Goal: Use online tool/utility: Utilize a website feature to perform a specific function

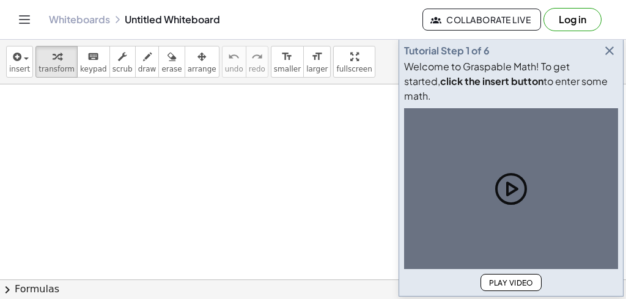
click at [377, 158] on div at bounding box center [494, 113] width 239 height 202
click at [336, 158] on div at bounding box center [313, 284] width 626 height 401
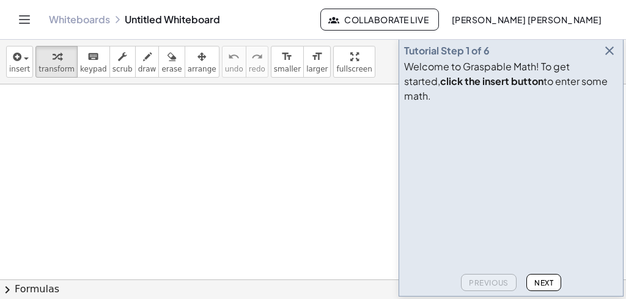
click at [611, 58] on icon "button" at bounding box center [609, 50] width 15 height 15
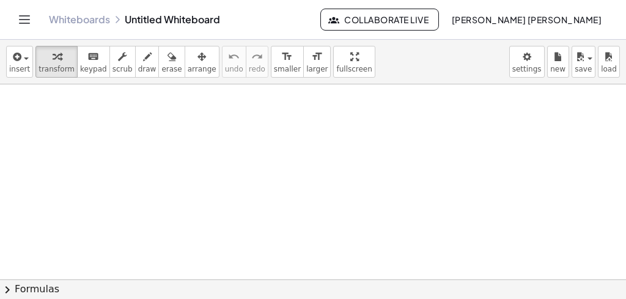
click at [259, 186] on div at bounding box center [313, 284] width 626 height 401
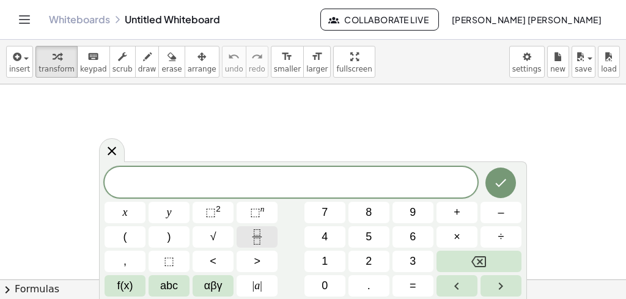
click at [256, 232] on icon "Fraction" at bounding box center [256, 236] width 15 height 15
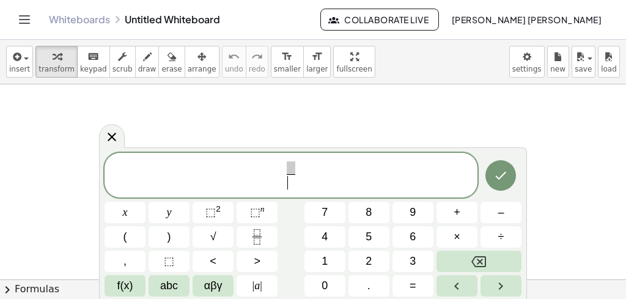
click at [287, 187] on span "​" at bounding box center [291, 182] width 9 height 17
click at [259, 228] on button "Fraction" at bounding box center [257, 236] width 41 height 21
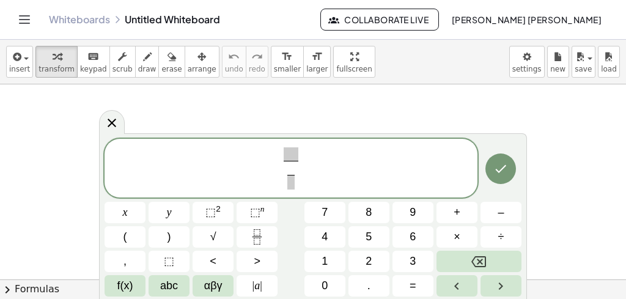
click at [287, 154] on span at bounding box center [291, 153] width 15 height 13
click at [253, 239] on icon "Fraction" at bounding box center [256, 236] width 15 height 15
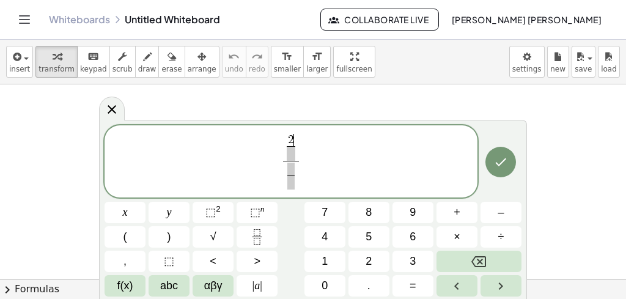
click at [292, 150] on span at bounding box center [291, 153] width 9 height 15
click at [296, 146] on span "2 3 ​ ​" at bounding box center [290, 147] width 13 height 27
click at [298, 146] on span "2 3 ​ ​" at bounding box center [291, 147] width 16 height 27
click at [257, 234] on icon "Fraction" at bounding box center [256, 236] width 15 height 15
click at [303, 153] on span at bounding box center [305, 153] width 9 height 15
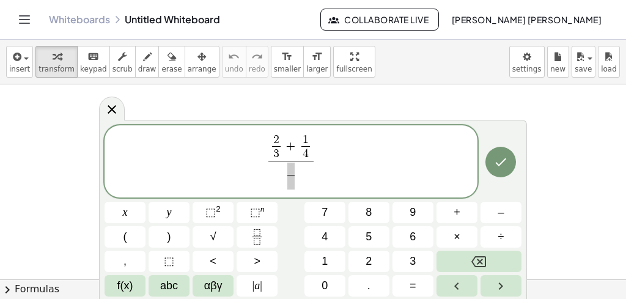
click at [291, 169] on span at bounding box center [291, 169] width 8 height 12
click at [289, 177] on span at bounding box center [291, 182] width 9 height 15
click at [495, 164] on icon "Done" at bounding box center [500, 162] width 15 height 15
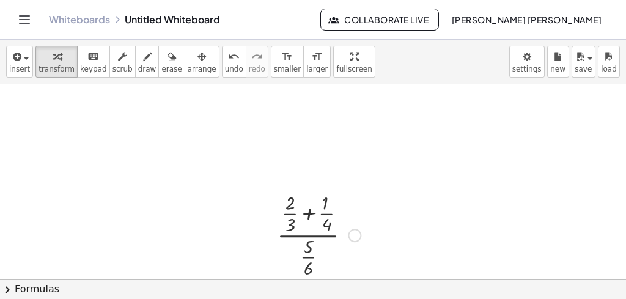
click at [291, 256] on div at bounding box center [319, 234] width 96 height 90
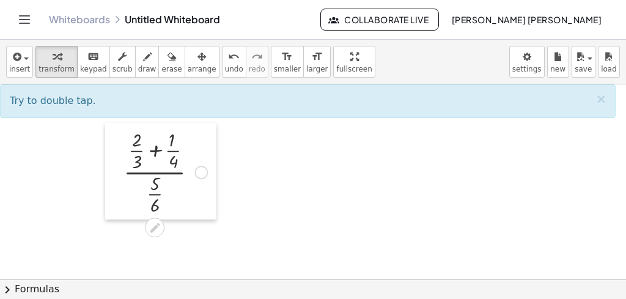
drag, startPoint x: 266, startPoint y: 202, endPoint x: 113, endPoint y: 138, distance: 166.4
click at [113, 138] on div at bounding box center [114, 171] width 18 height 97
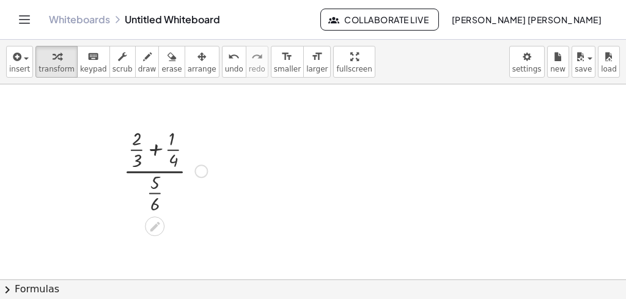
click at [156, 148] on div at bounding box center [165, 170] width 96 height 90
click at [130, 139] on div at bounding box center [165, 170] width 125 height 90
click at [130, 160] on div at bounding box center [165, 170] width 125 height 90
click at [176, 158] on div at bounding box center [165, 170] width 119 height 90
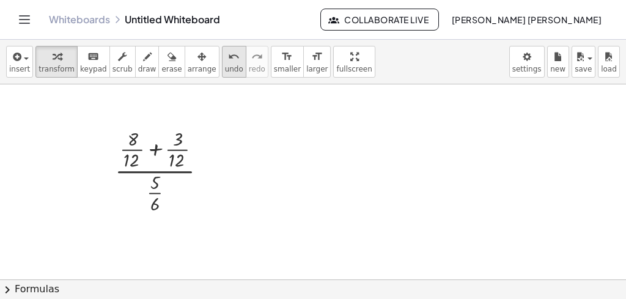
click at [228, 59] on icon "undo" at bounding box center [234, 57] width 12 height 15
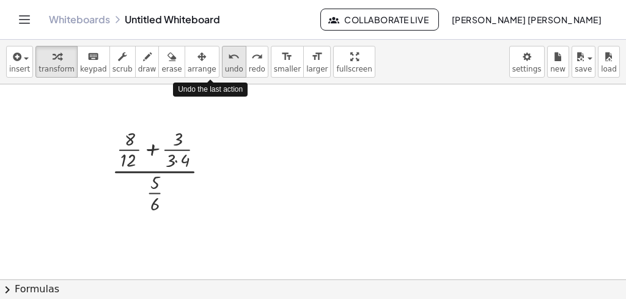
click at [228, 59] on icon "undo" at bounding box center [234, 57] width 12 height 15
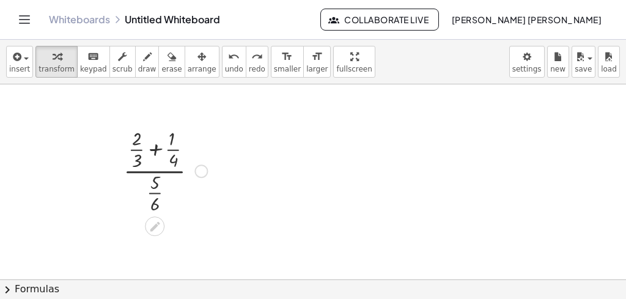
click at [155, 149] on div at bounding box center [165, 170] width 96 height 90
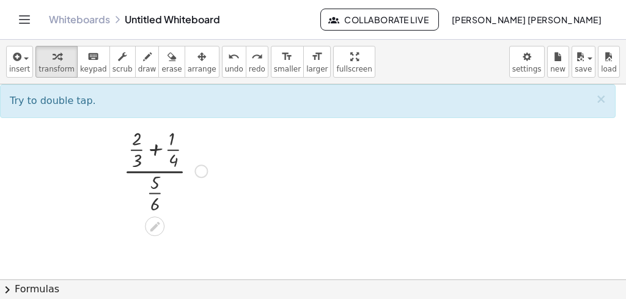
click at [155, 149] on div at bounding box center [165, 170] width 96 height 90
drag, startPoint x: 155, startPoint y: 149, endPoint x: 146, endPoint y: 152, distance: 9.7
click at [155, 148] on div at bounding box center [165, 170] width 96 height 90
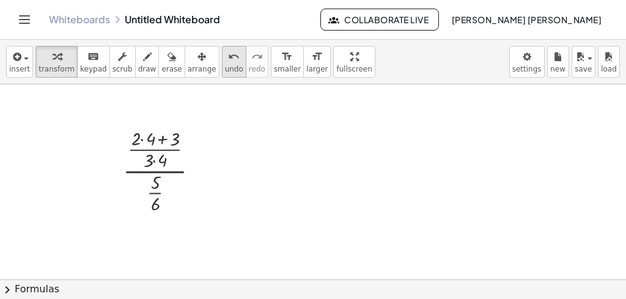
click at [228, 54] on icon "undo" at bounding box center [234, 57] width 12 height 15
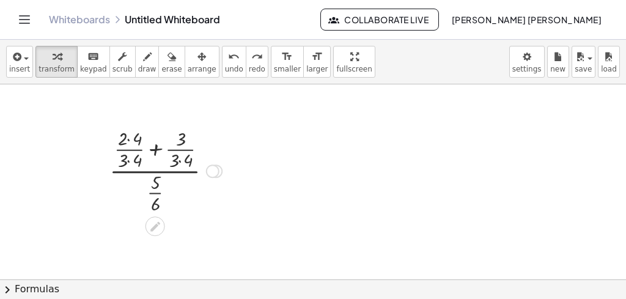
click at [129, 140] on div at bounding box center [165, 170] width 125 height 90
click at [129, 160] on div at bounding box center [165, 170] width 125 height 90
click at [179, 159] on div at bounding box center [165, 170] width 119 height 90
click at [155, 148] on div at bounding box center [166, 170] width 114 height 90
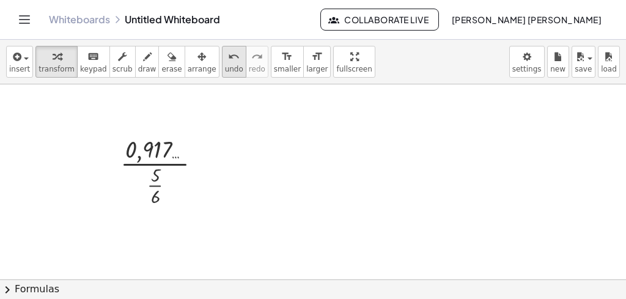
click at [225, 71] on span "undo" at bounding box center [234, 69] width 18 height 9
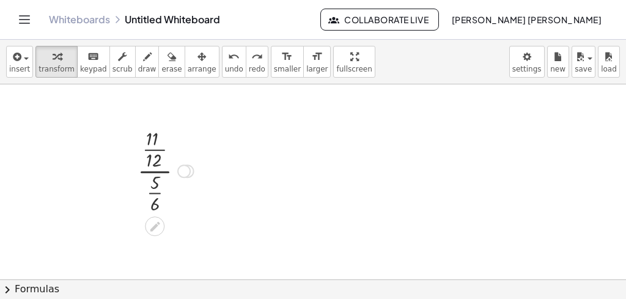
click at [150, 146] on div at bounding box center [165, 170] width 68 height 90
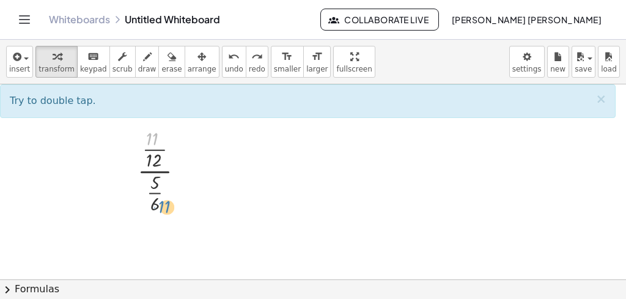
drag, startPoint x: 151, startPoint y: 136, endPoint x: 163, endPoint y: 200, distance: 64.8
click at [163, 200] on div at bounding box center [165, 170] width 68 height 90
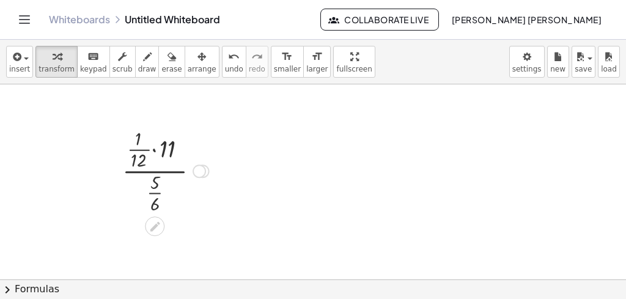
click at [155, 147] on div at bounding box center [165, 170] width 99 height 90
click at [157, 153] on div at bounding box center [165, 170] width 68 height 90
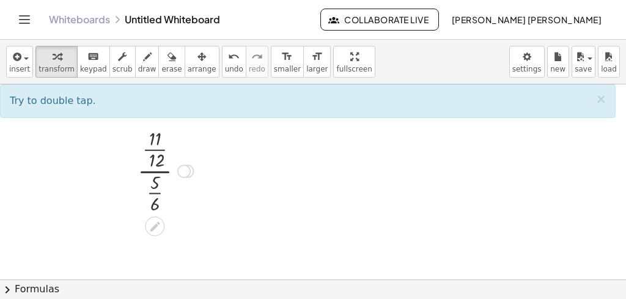
click at [155, 150] on div at bounding box center [165, 170] width 68 height 90
click at [155, 171] on div at bounding box center [165, 170] width 68 height 90
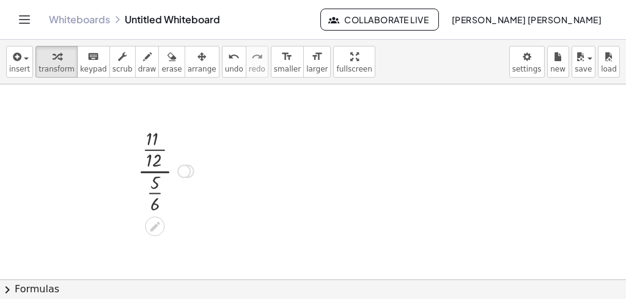
click at [153, 190] on div at bounding box center [165, 170] width 68 height 90
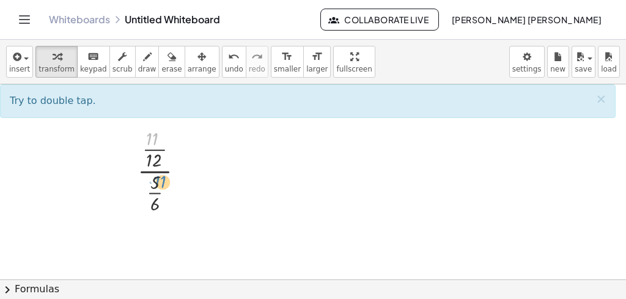
drag, startPoint x: 150, startPoint y: 136, endPoint x: 158, endPoint y: 180, distance: 44.1
click at [158, 180] on div at bounding box center [165, 170] width 68 height 90
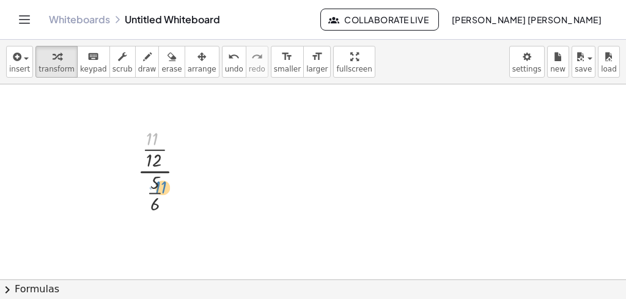
drag, startPoint x: 155, startPoint y: 142, endPoint x: 163, endPoint y: 191, distance: 49.6
click at [163, 191] on div at bounding box center [165, 170] width 68 height 90
drag, startPoint x: 155, startPoint y: 187, endPoint x: 160, endPoint y: 144, distance: 43.7
click at [160, 144] on div at bounding box center [165, 170] width 68 height 90
click at [157, 190] on div at bounding box center [165, 170] width 79 height 90
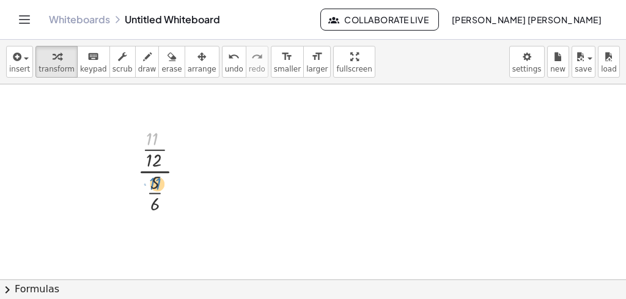
drag, startPoint x: 154, startPoint y: 138, endPoint x: 157, endPoint y: 183, distance: 44.7
click at [157, 183] on div at bounding box center [165, 170] width 68 height 90
drag, startPoint x: 157, startPoint y: 183, endPoint x: 164, endPoint y: 142, distance: 41.0
click at [164, 142] on div at bounding box center [165, 170] width 68 height 90
click at [228, 60] on icon "undo" at bounding box center [234, 57] width 12 height 15
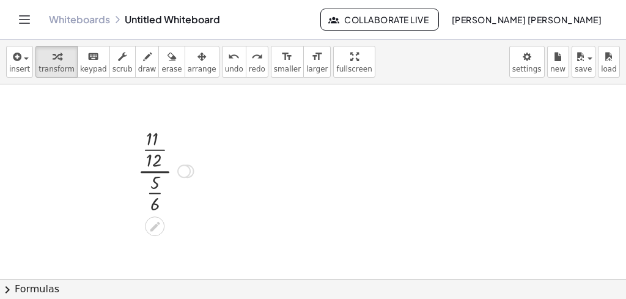
click at [157, 149] on div at bounding box center [165, 170] width 68 height 90
click at [155, 182] on div at bounding box center [165, 170] width 103 height 76
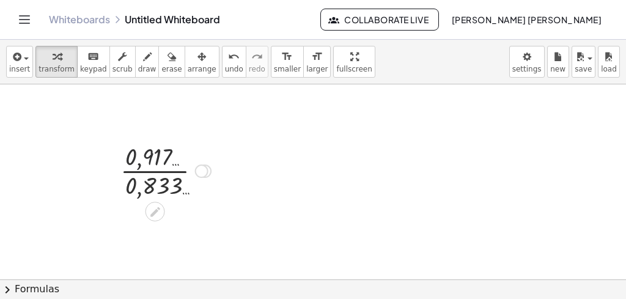
click at [148, 152] on div at bounding box center [165, 169] width 103 height 61
click at [152, 172] on div at bounding box center [165, 169] width 103 height 61
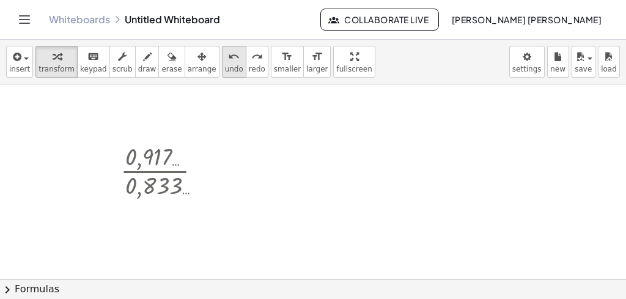
click at [228, 59] on icon "undo" at bounding box center [234, 57] width 12 height 15
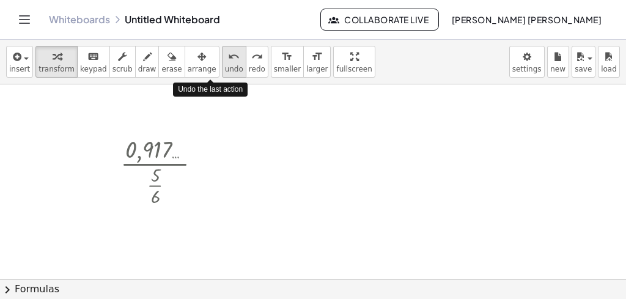
click at [228, 59] on icon "undo" at bounding box center [234, 57] width 12 height 15
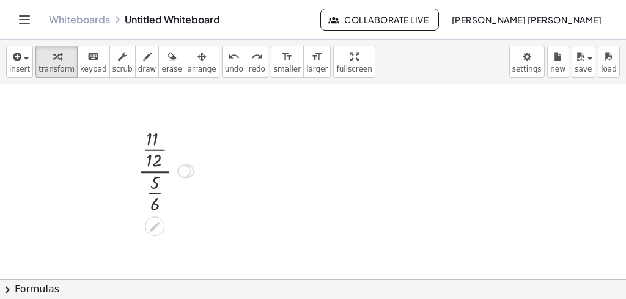
click at [155, 149] on div at bounding box center [165, 170] width 68 height 90
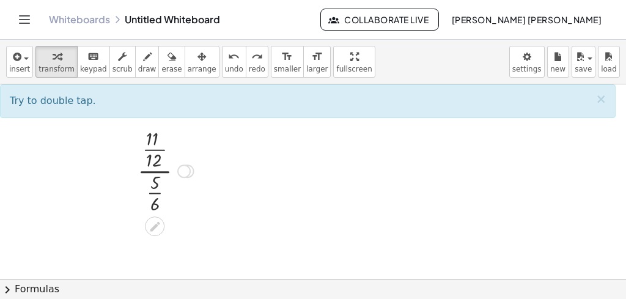
click at [153, 171] on div at bounding box center [165, 170] width 68 height 90
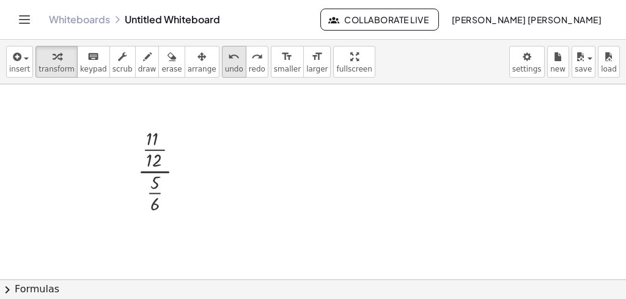
click at [222, 77] on button "undo undo" at bounding box center [234, 62] width 24 height 32
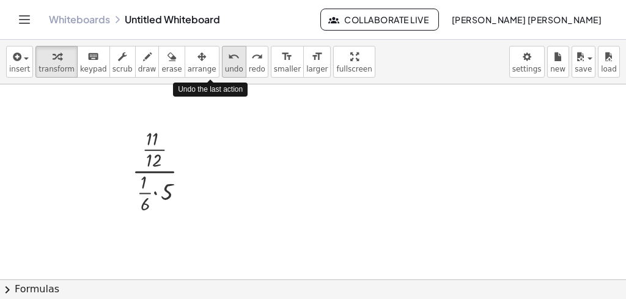
click at [222, 77] on button "undo undo" at bounding box center [234, 62] width 24 height 32
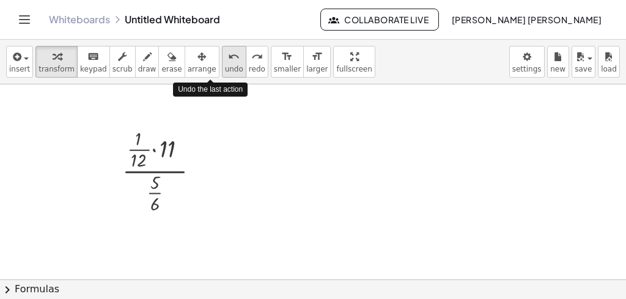
click at [222, 77] on button "undo undo" at bounding box center [234, 62] width 24 height 32
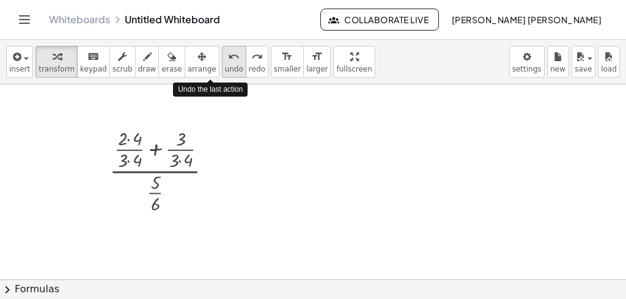
click at [222, 77] on button "undo undo" at bounding box center [234, 62] width 24 height 32
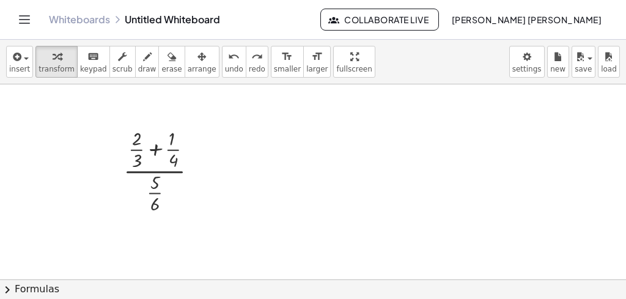
click at [249, 142] on div at bounding box center [313, 284] width 626 height 401
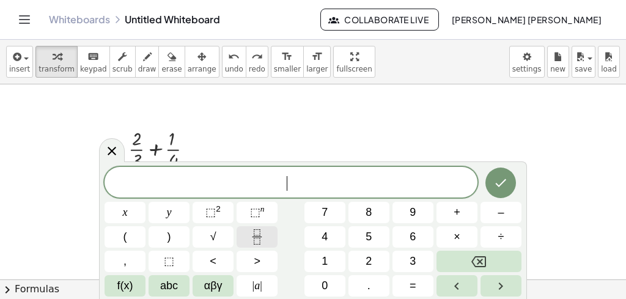
click at [261, 237] on rect "Fraction" at bounding box center [257, 237] width 9 height 1
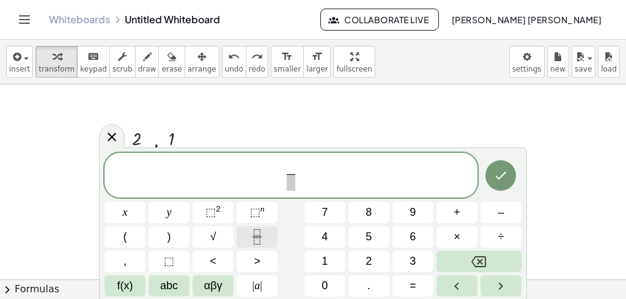
click at [261, 237] on rect "Fraction" at bounding box center [257, 237] width 9 height 1
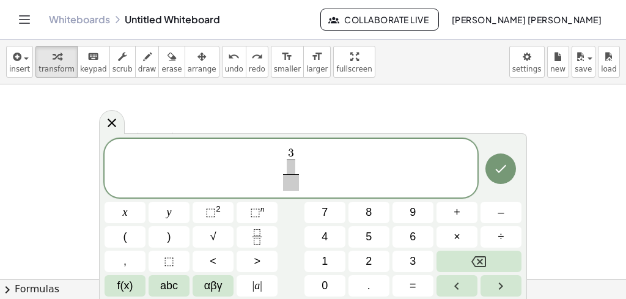
click at [291, 166] on span at bounding box center [291, 167] width 9 height 15
click at [289, 182] on span at bounding box center [291, 182] width 16 height 17
click at [259, 233] on icon "Fraction" at bounding box center [256, 236] width 15 height 15
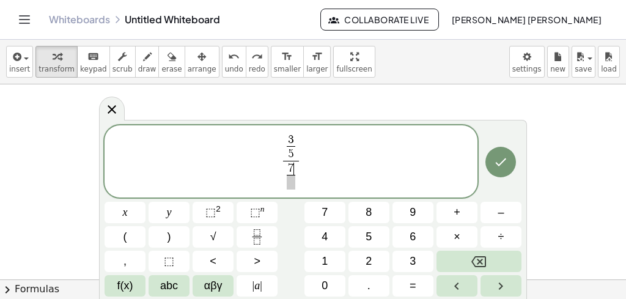
click at [291, 187] on span at bounding box center [291, 182] width 9 height 15
click at [302, 176] on span "3 5 ​ 7 1 0 ​ ​ ​" at bounding box center [292, 162] width 28 height 57
click at [301, 174] on span "7 1 0 ​" at bounding box center [291, 176] width 22 height 30
click at [247, 242] on button "Fraction" at bounding box center [257, 236] width 41 height 21
click at [308, 184] on span at bounding box center [309, 182] width 9 height 15
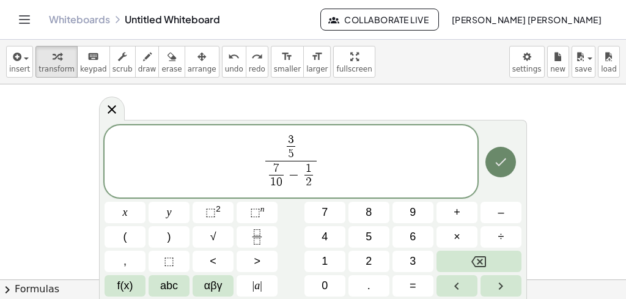
click at [493, 169] on button "Done" at bounding box center [501, 162] width 31 height 31
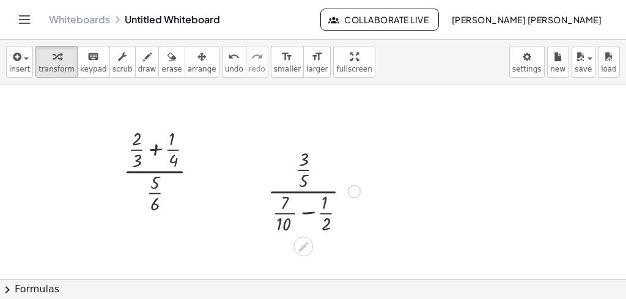
click at [310, 218] on div at bounding box center [314, 190] width 105 height 90
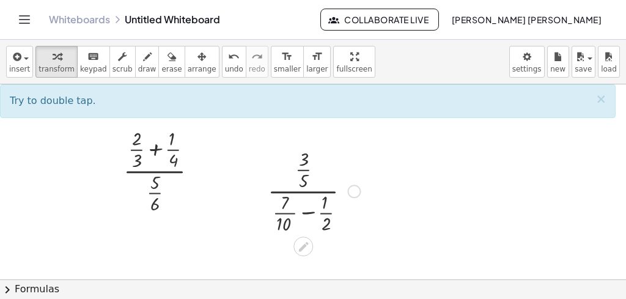
click at [308, 211] on div at bounding box center [314, 190] width 105 height 90
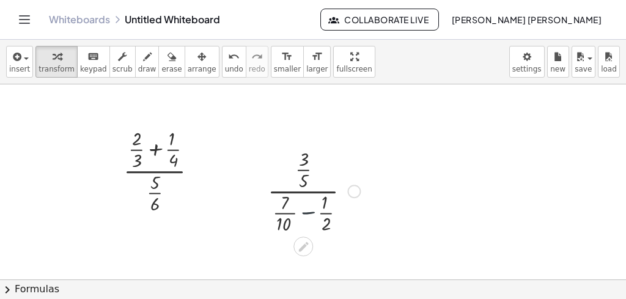
click at [308, 211] on div at bounding box center [314, 190] width 105 height 90
click at [273, 205] on div at bounding box center [314, 190] width 142 height 90
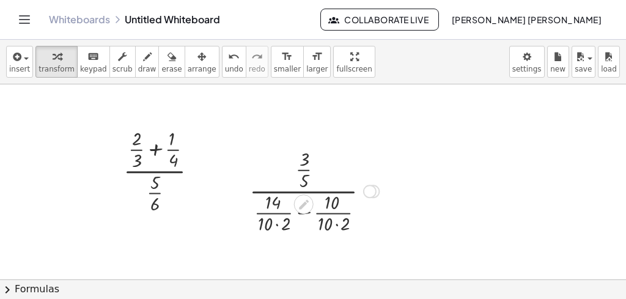
click at [278, 226] on div at bounding box center [314, 190] width 142 height 90
click at [328, 222] on div at bounding box center [314, 190] width 128 height 90
click at [303, 213] on div at bounding box center [314, 190] width 114 height 90
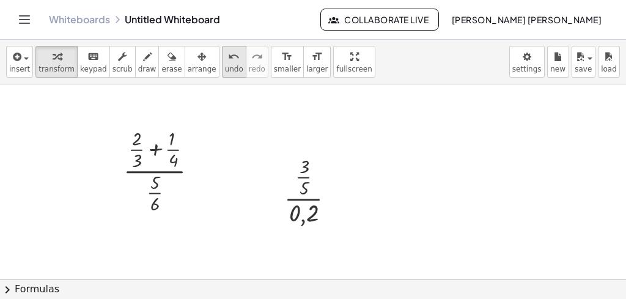
click at [225, 72] on span "undo" at bounding box center [234, 69] width 18 height 9
